Goal: Task Accomplishment & Management: Manage account settings

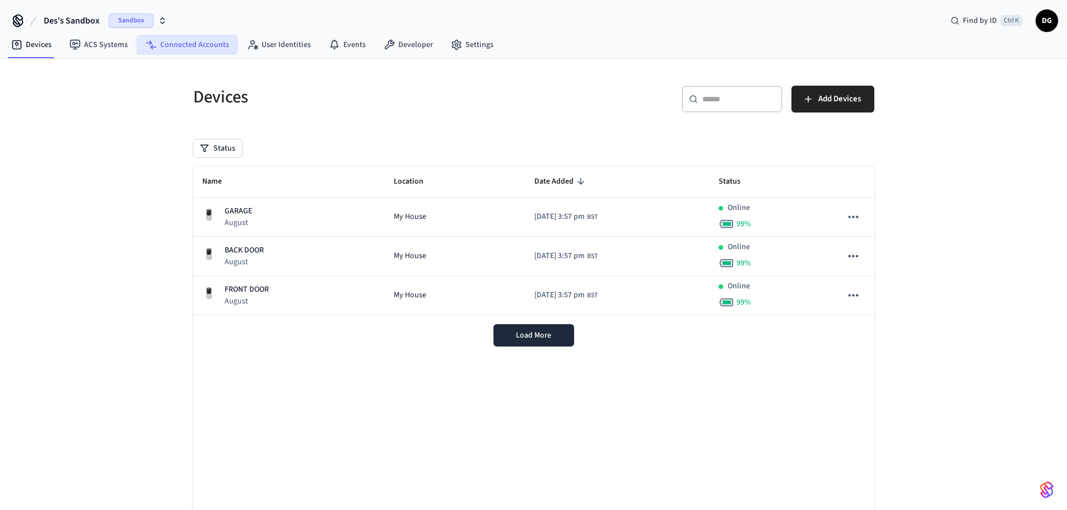
click at [191, 47] on link "Connected Accounts" at bounding box center [187, 45] width 101 height 20
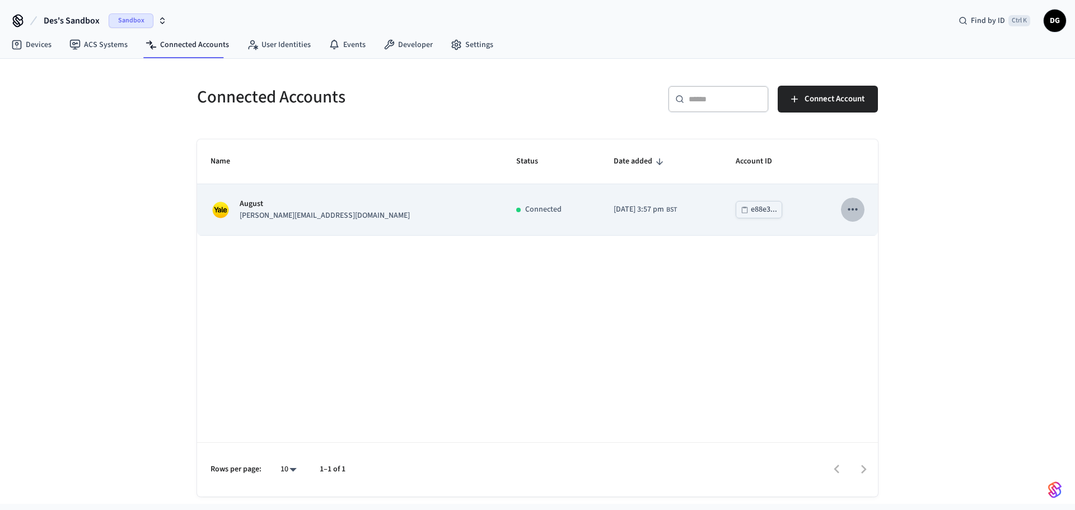
click at [859, 211] on icon "sticky table" at bounding box center [853, 209] width 15 height 15
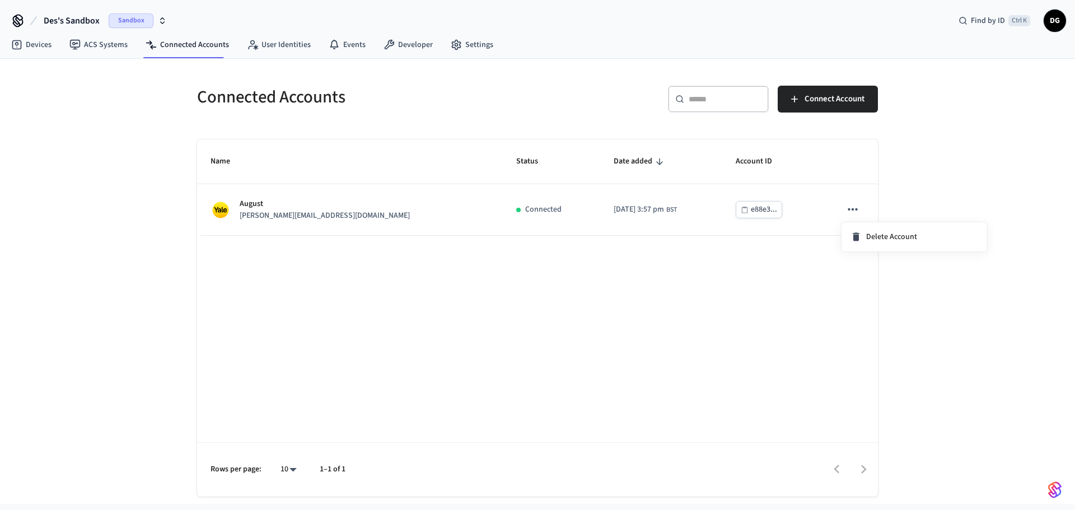
click at [765, 312] on div at bounding box center [537, 255] width 1075 height 510
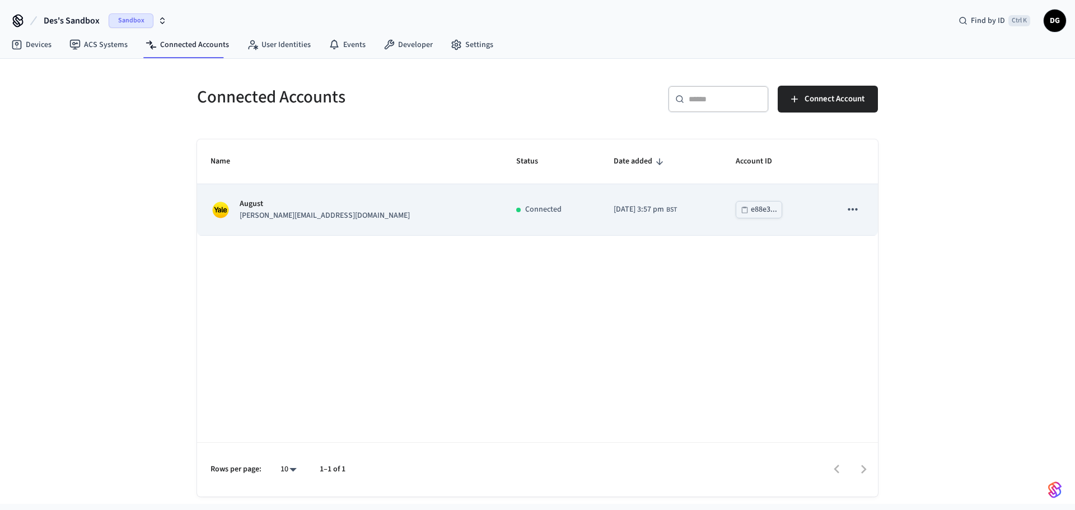
click at [751, 211] on div "e88e3..." at bounding box center [764, 210] width 26 height 14
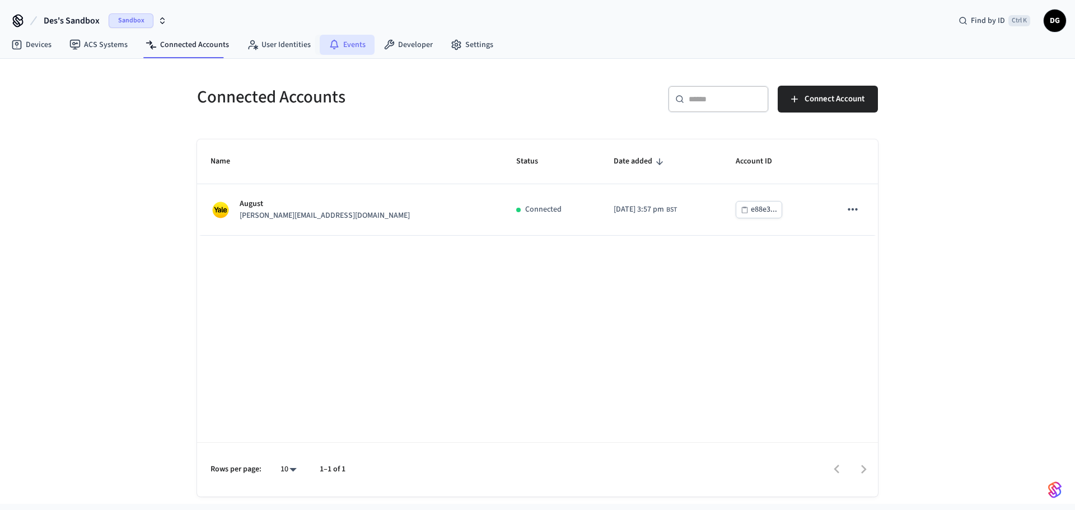
click at [338, 42] on link "Events" at bounding box center [347, 45] width 55 height 20
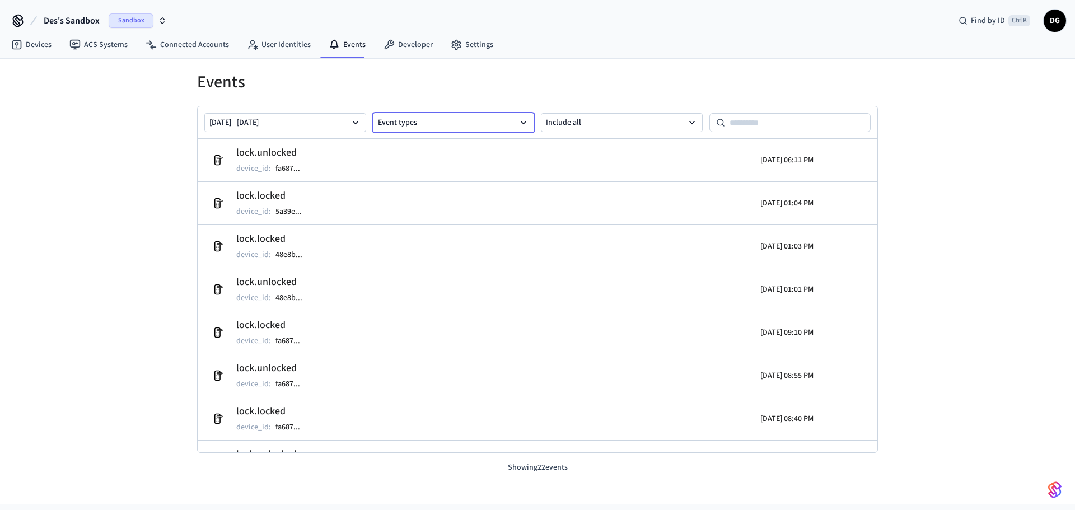
click at [428, 120] on button "Event types" at bounding box center [454, 122] width 162 height 19
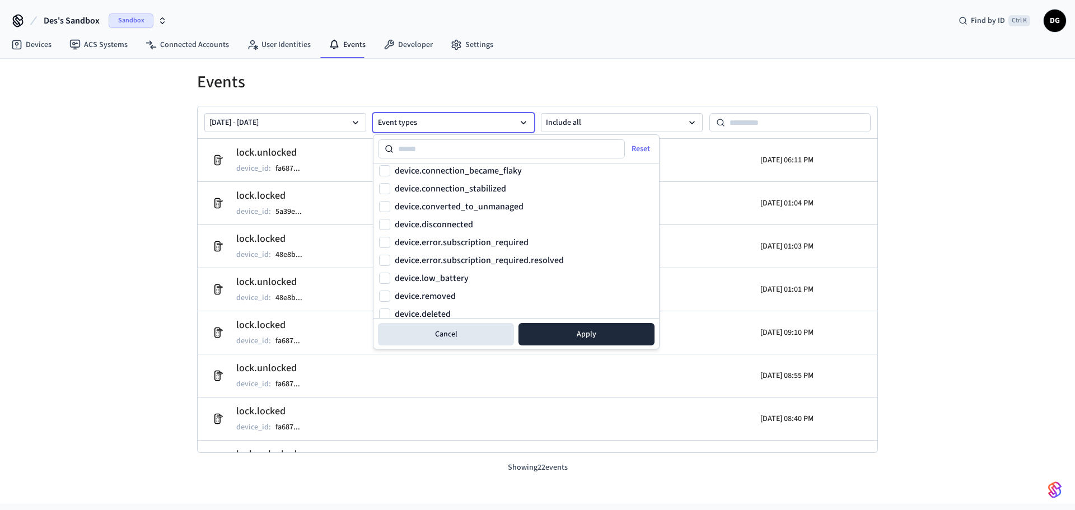
scroll to position [56, 0]
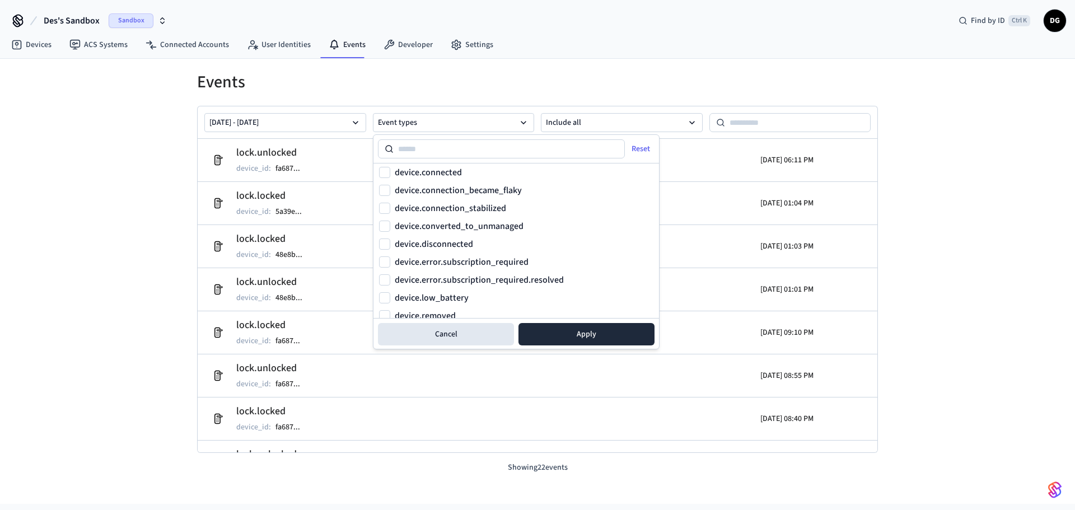
click at [535, 63] on div "Events [DATE] - [DATE] Event types Include all lock.unlocked device_id : fa687 …" at bounding box center [537, 266] width 717 height 415
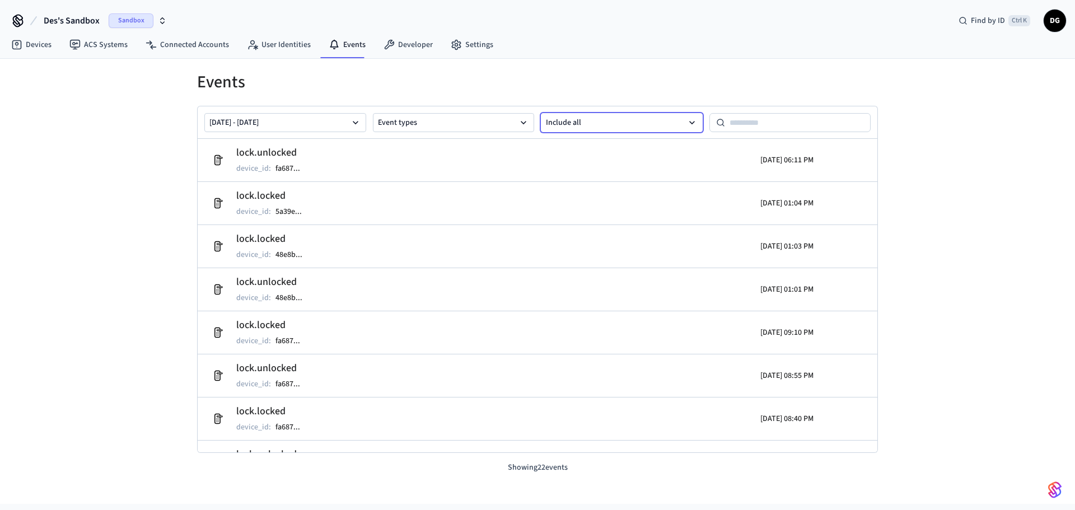
click at [579, 120] on button "Include all" at bounding box center [622, 122] width 162 height 19
click at [614, 94] on div "Events [DATE] - [DATE] Event types Include all lock.unlocked device_id : fa687 …" at bounding box center [537, 273] width 699 height 402
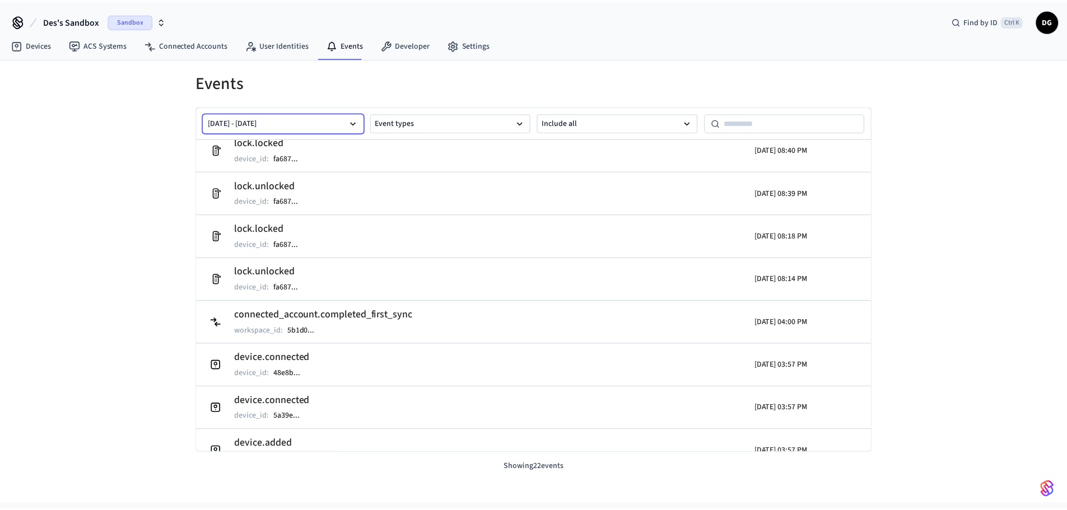
scroll to position [223, 0]
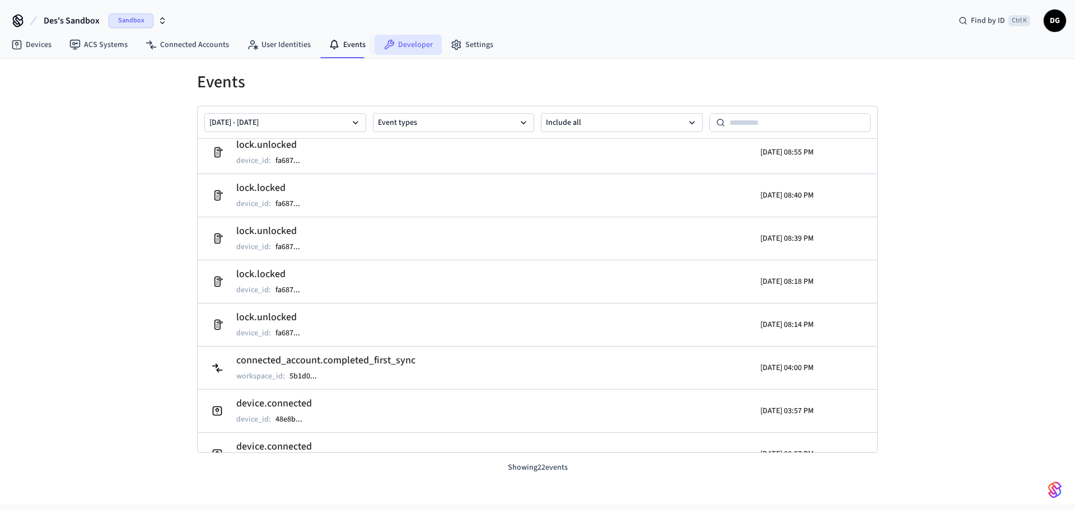
click at [403, 42] on link "Developer" at bounding box center [408, 45] width 67 height 20
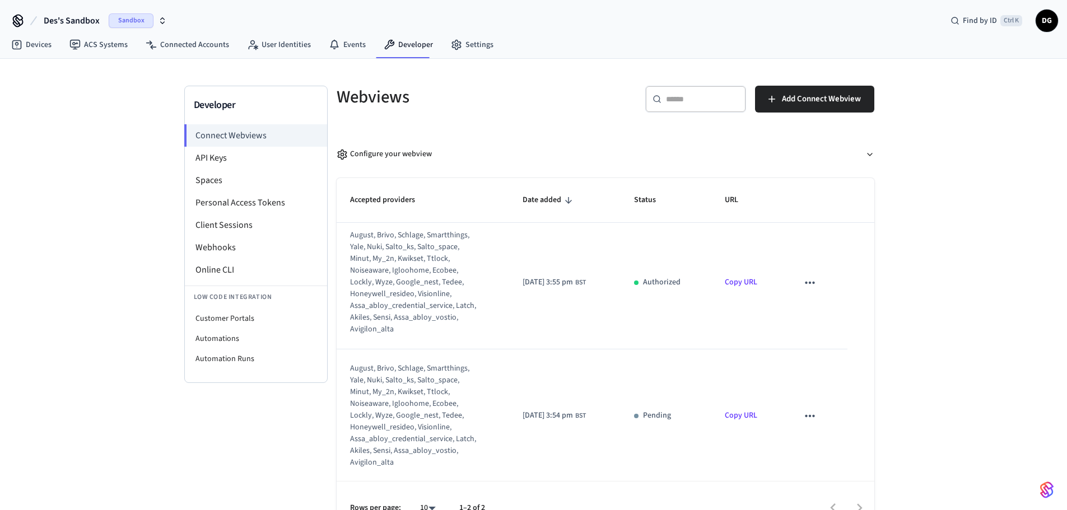
scroll to position [8, 0]
click at [227, 164] on li "API Keys" at bounding box center [256, 158] width 142 height 22
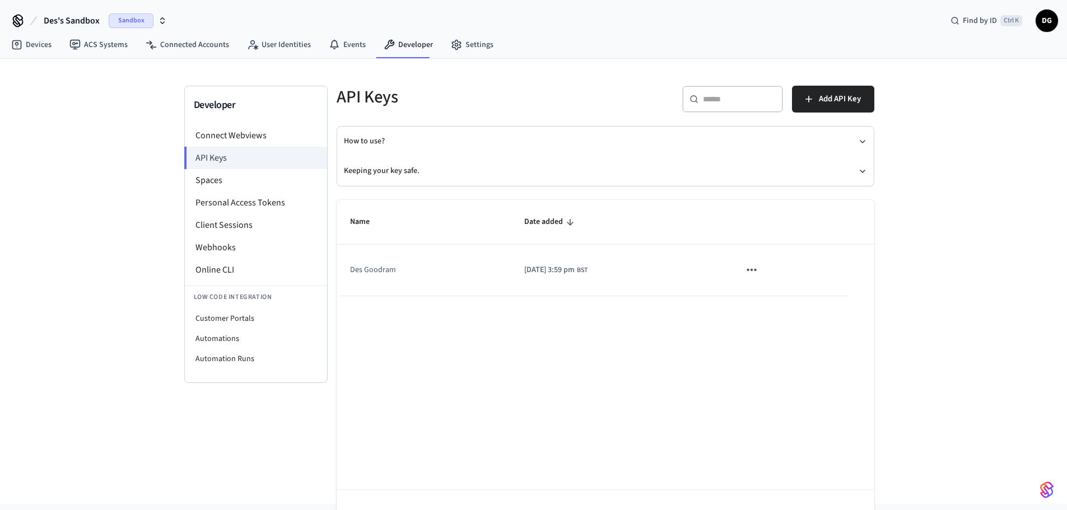
click at [758, 269] on icon "sticky table" at bounding box center [751, 270] width 15 height 15
click at [677, 357] on div at bounding box center [537, 255] width 1075 height 510
click at [388, 267] on td "Des Goodram" at bounding box center [424, 270] width 174 height 51
click at [527, 271] on span "[DATE] 3:59 pm" at bounding box center [549, 270] width 50 height 12
click at [827, 96] on span "Add API Key" at bounding box center [840, 99] width 42 height 15
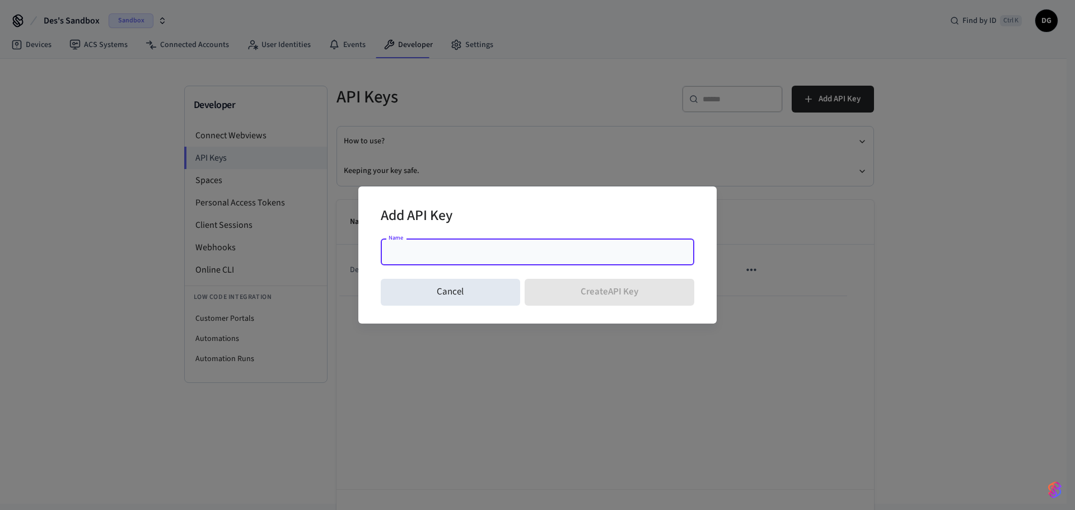
click at [451, 255] on input "Name" at bounding box center [538, 251] width 300 height 11
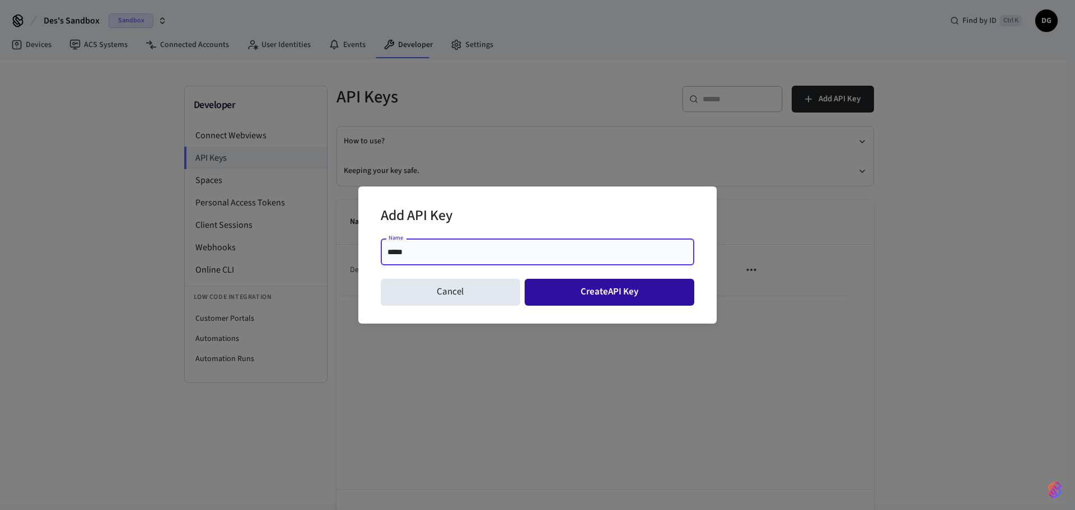
type input "*****"
click at [599, 295] on button "Create API Key" at bounding box center [610, 292] width 170 height 27
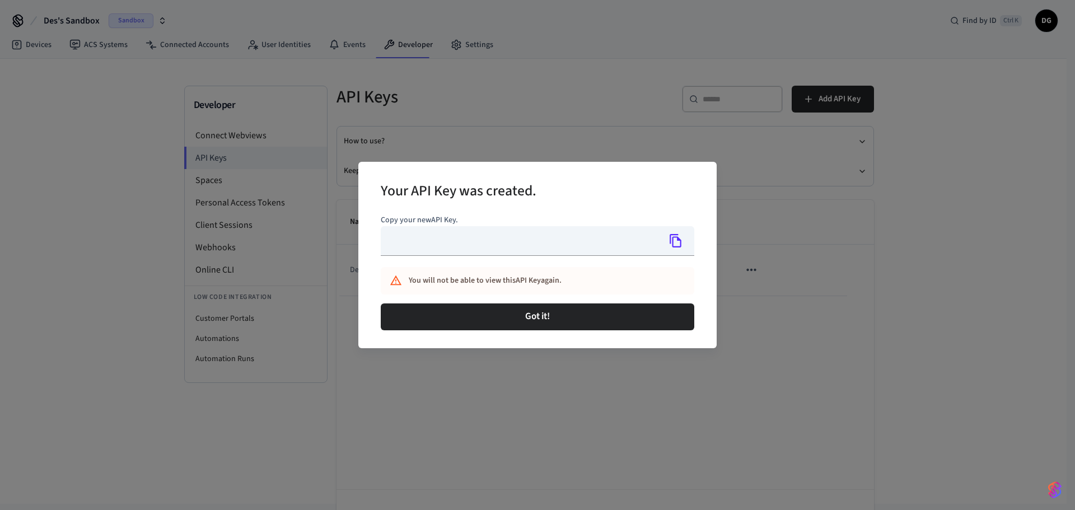
type input "**********"
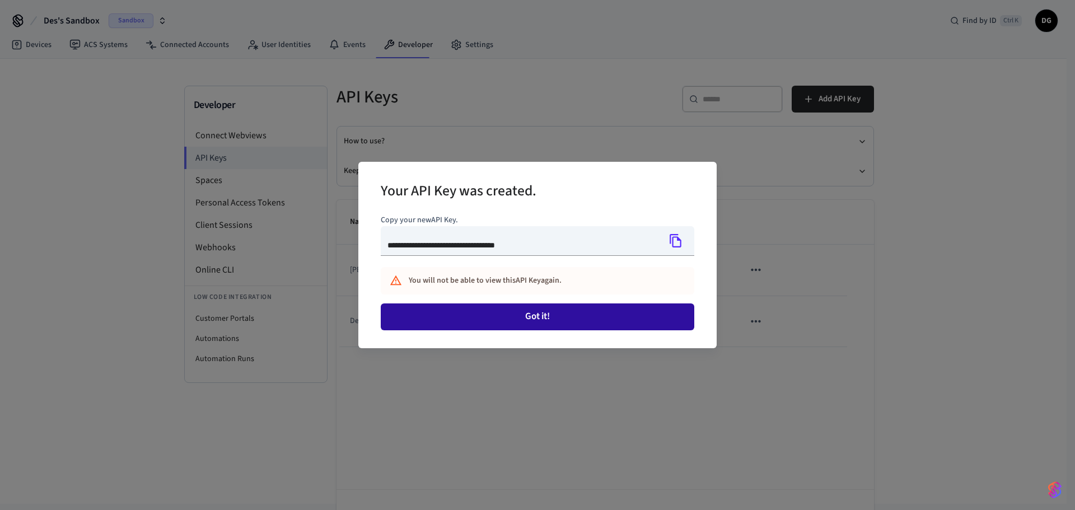
click at [553, 319] on button "Got it!" at bounding box center [538, 317] width 314 height 27
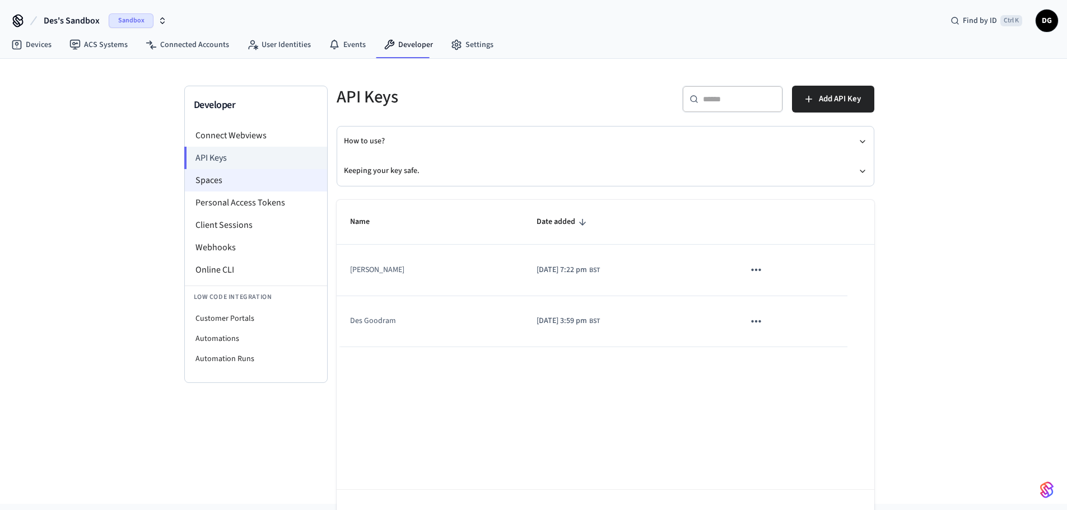
click at [236, 181] on li "Spaces" at bounding box center [256, 180] width 142 height 22
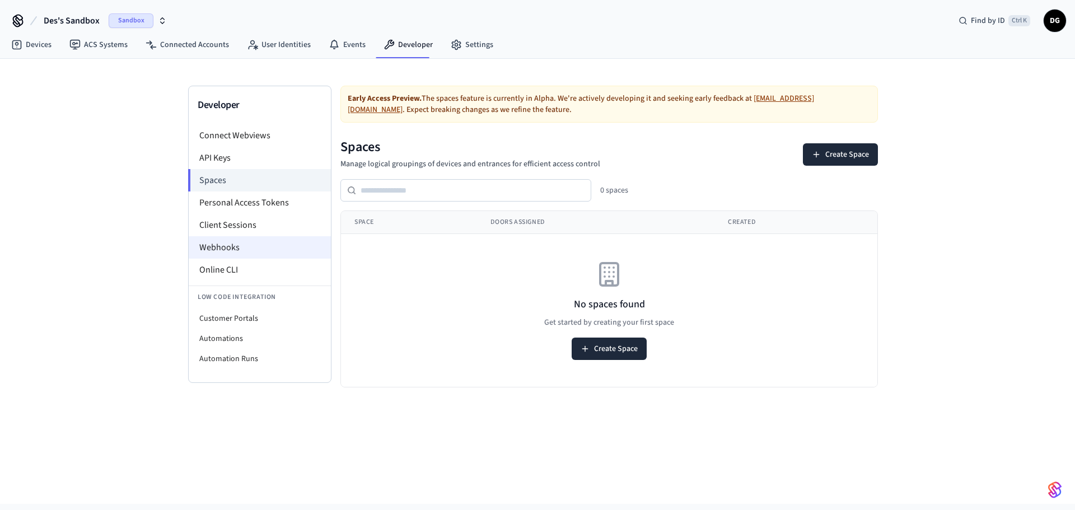
click at [226, 253] on li "Webhooks" at bounding box center [260, 247] width 142 height 22
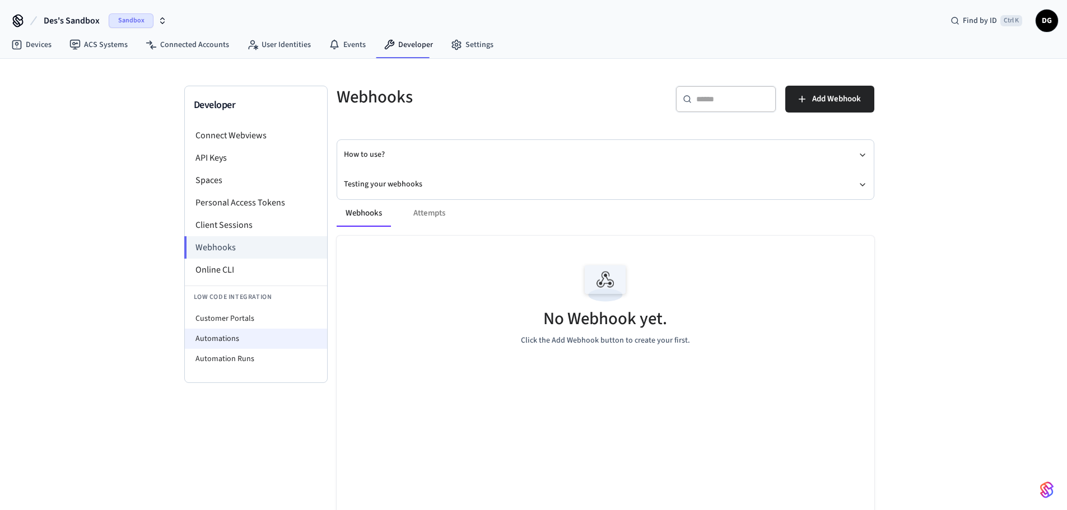
click at [234, 343] on li "Automations" at bounding box center [256, 339] width 142 height 20
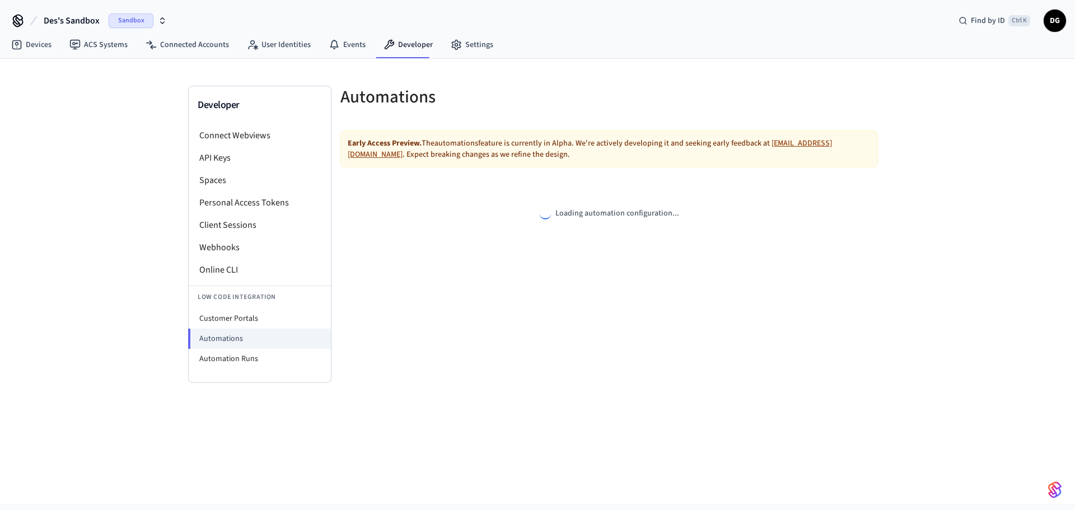
select select "**********"
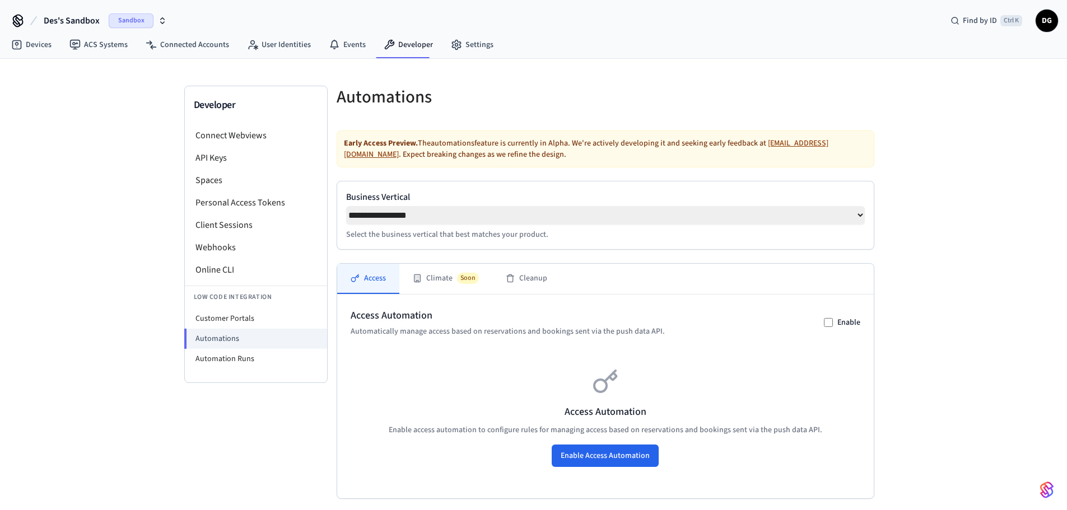
click at [737, 15] on div "Des's Sandbox Sandbox Find by ID Ctrl K DG" at bounding box center [533, 16] width 1067 height 32
click at [193, 45] on link "Connected Accounts" at bounding box center [187, 45] width 101 height 20
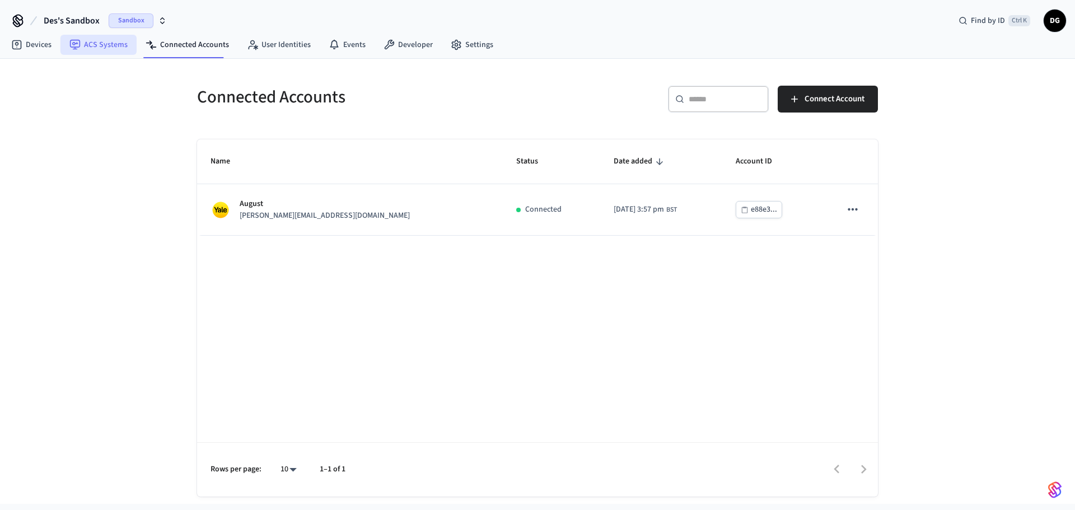
click at [113, 44] on link "ACS Systems" at bounding box center [98, 45] width 76 height 20
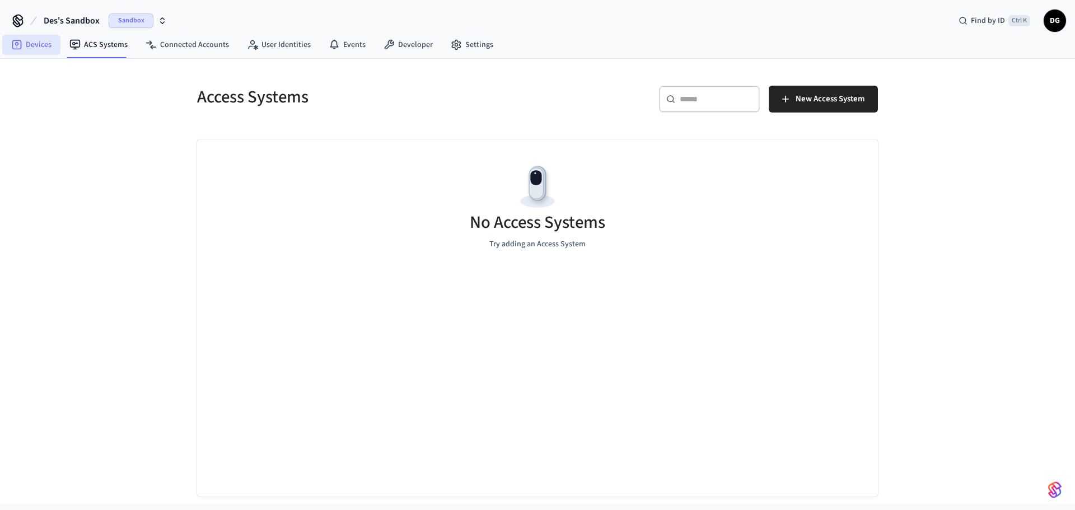
click at [32, 43] on link "Devices" at bounding box center [31, 45] width 58 height 20
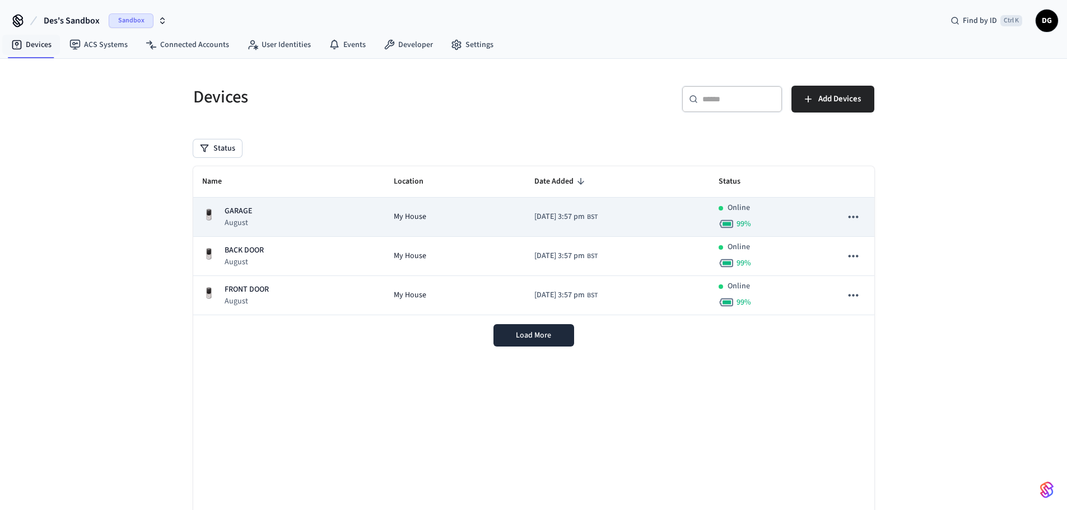
click at [856, 217] on icon "sticky table" at bounding box center [854, 217] width 10 height 2
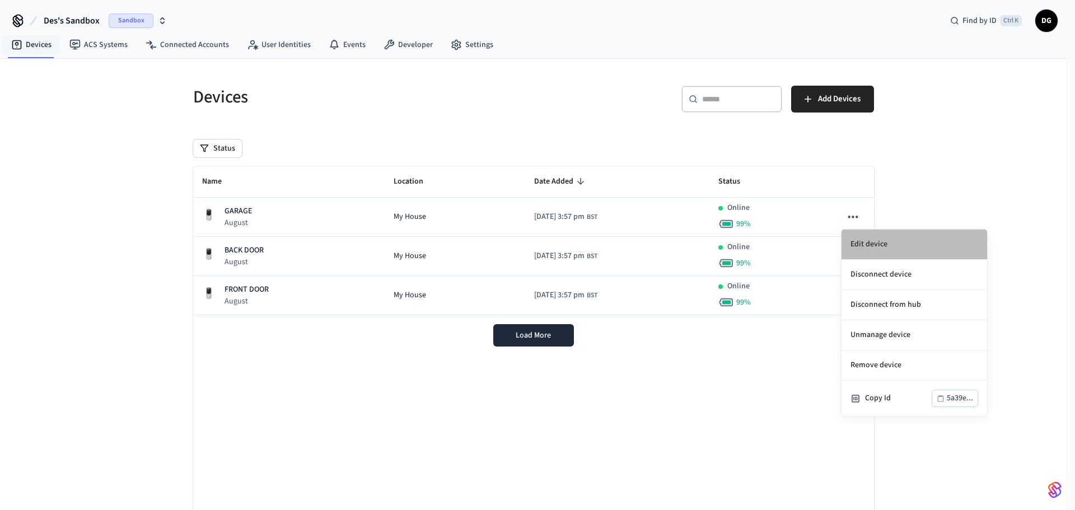
click at [868, 243] on li "Edit device" at bounding box center [915, 245] width 146 height 30
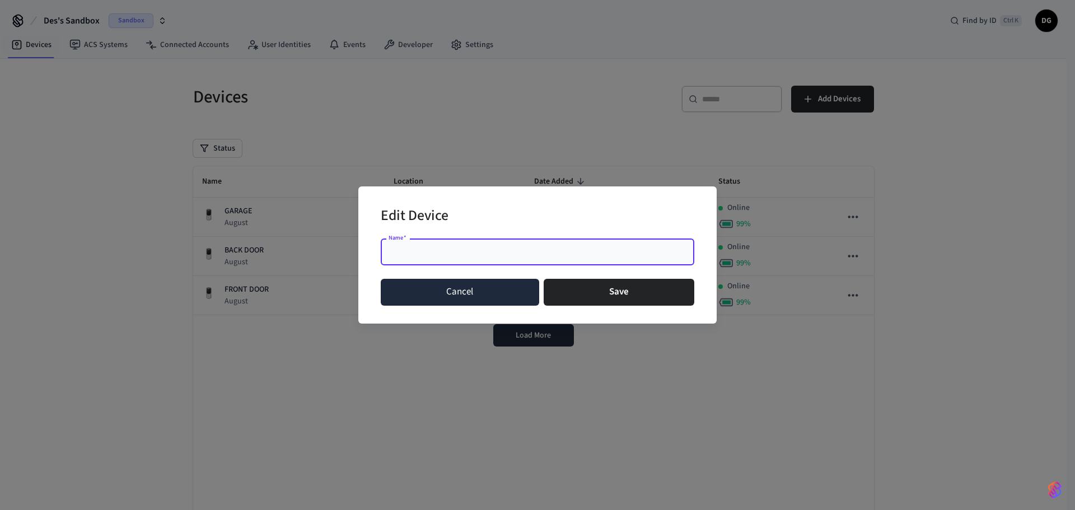
click at [462, 287] on button "Cancel" at bounding box center [460, 292] width 159 height 27
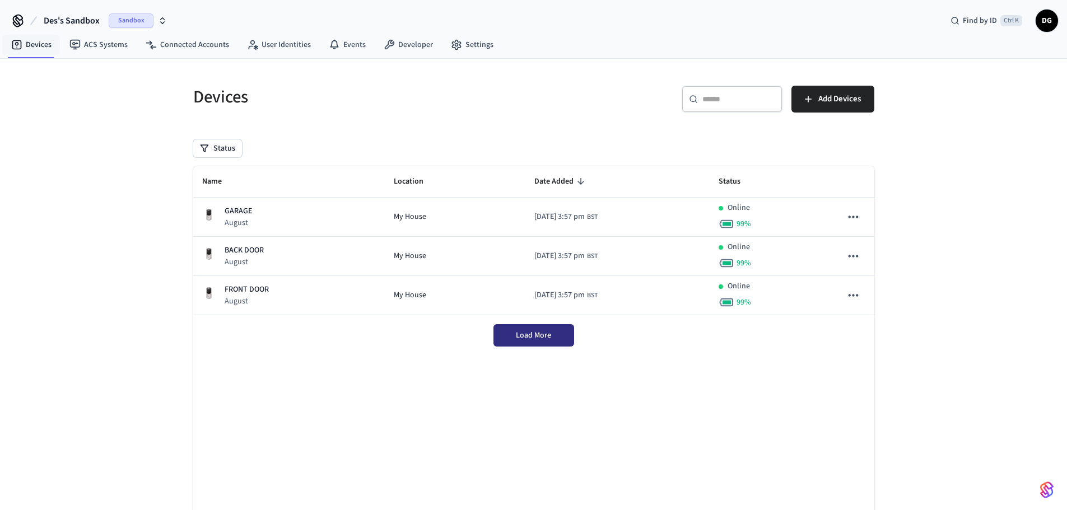
click at [544, 336] on span "Load More" at bounding box center [533, 335] width 35 height 11
click at [225, 145] on button "Status" at bounding box center [217, 148] width 49 height 18
click at [316, 133] on div "Devices ​ ​ Add Devices Status Name Location Date Added Status GARAGE August My…" at bounding box center [533, 312] width 699 height 481
